Goal: Obtain resource: Obtain resource

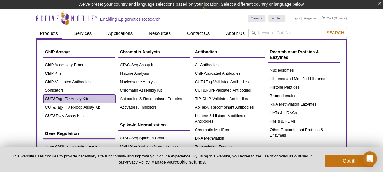
click at [74, 98] on link "CUT&Tag-IT® Assay Kits" at bounding box center [79, 99] width 72 height 8
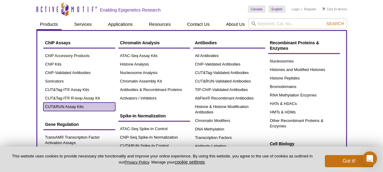
click at [68, 109] on link "CUT&RUN Assay Kits" at bounding box center [79, 107] width 72 height 8
click at [68, 106] on link "CUT&RUN Assay Kits" at bounding box center [79, 107] width 72 height 8
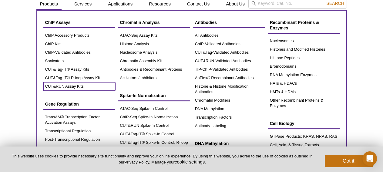
scroll to position [32, 0]
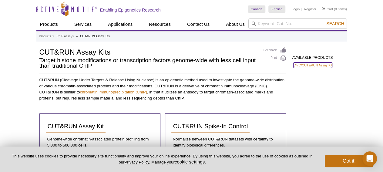
click at [324, 64] on link "ChIC/CUT&RUN Assay Kit" at bounding box center [313, 64] width 39 height 5
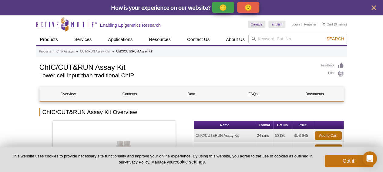
scroll to position [32, 0]
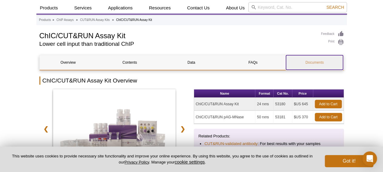
click at [319, 65] on link "Documents" at bounding box center [314, 62] width 57 height 15
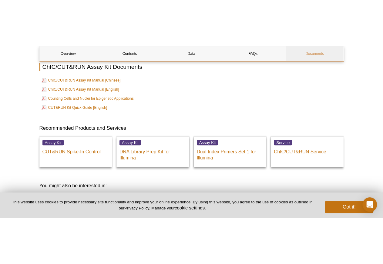
scroll to position [1426, 0]
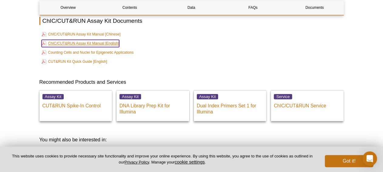
click at [66, 45] on link "ChIC/CUT&RUN Assay Kit Manual [English]" at bounding box center [81, 43] width 78 height 7
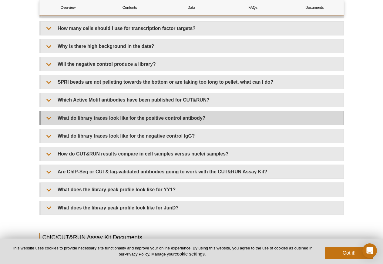
scroll to position [1240, 0]
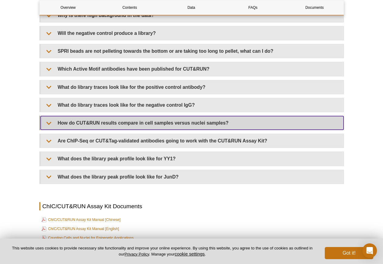
click at [232, 129] on summary "How do CUT&RUN results compare in cell samples versus nuclei samples?" at bounding box center [192, 123] width 303 height 14
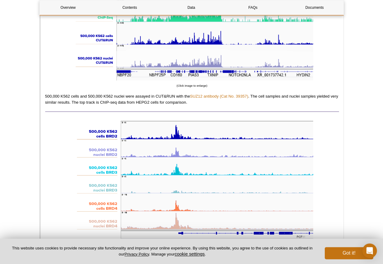
scroll to position [1426, 0]
